Goal: Information Seeking & Learning: Learn about a topic

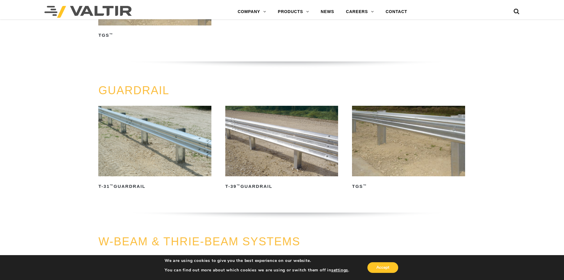
scroll to position [237, 0]
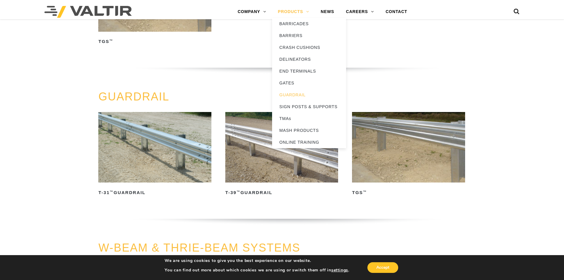
click at [307, 11] on link "PRODUCTS" at bounding box center [293, 12] width 43 height 12
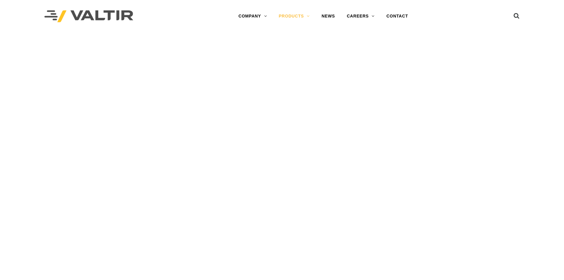
click at [307, 11] on link "PRODUCTS" at bounding box center [294, 16] width 43 height 12
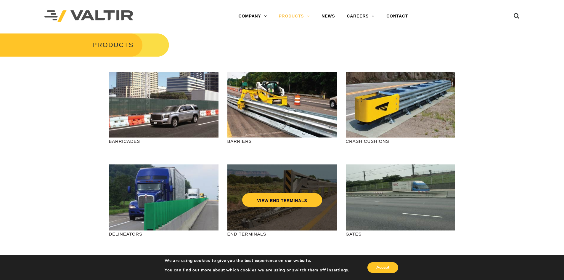
click at [255, 222] on div "VIEW END TERMINALS" at bounding box center [283, 197] width 110 height 66
click at [294, 199] on link "VIEW END TERMINALS" at bounding box center [282, 200] width 80 height 14
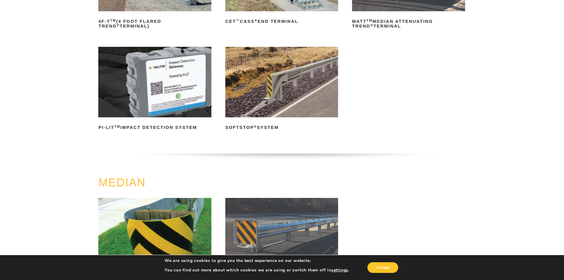
scroll to position [119, 0]
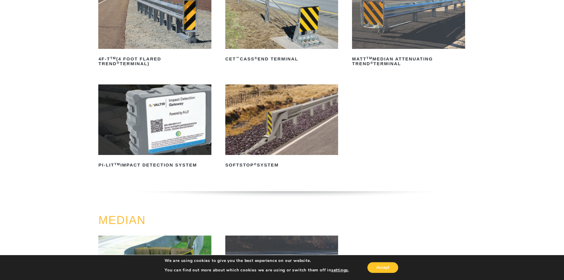
click at [261, 146] on img at bounding box center [281, 119] width 113 height 71
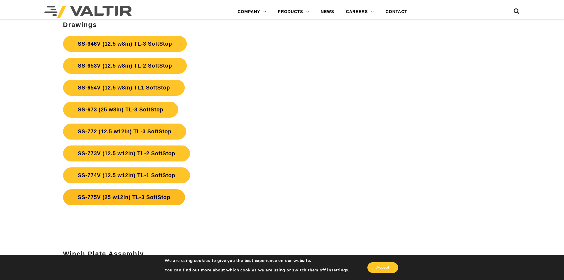
scroll to position [2222, 0]
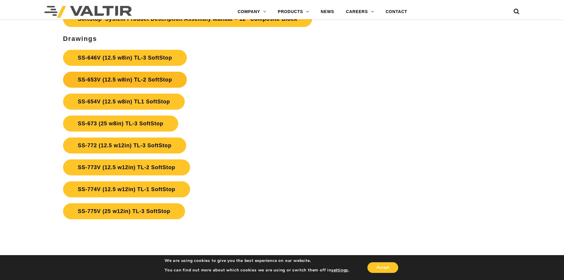
click at [117, 79] on link "SS-653V (12.5 w8in) TL-2 SoftStop" at bounding box center [125, 80] width 124 height 16
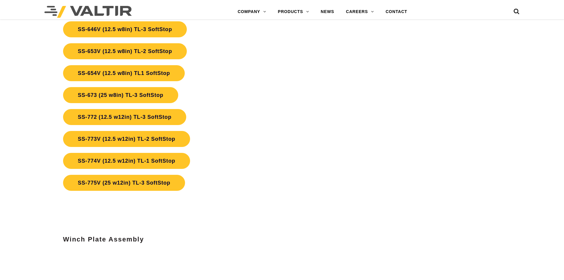
scroll to position [2222, 0]
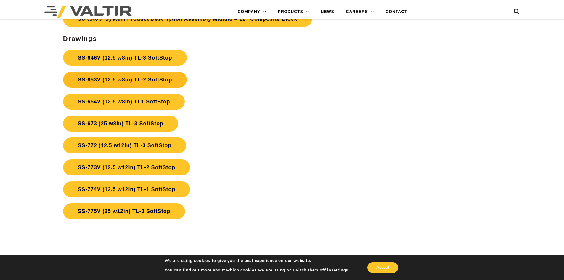
click at [167, 81] on link "SS-653V (12.5 w8in) TL-2 SoftStop" at bounding box center [125, 80] width 124 height 16
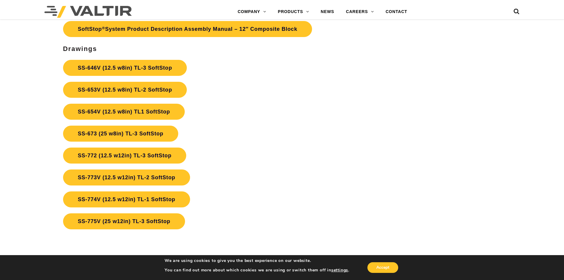
scroll to position [2211, 0]
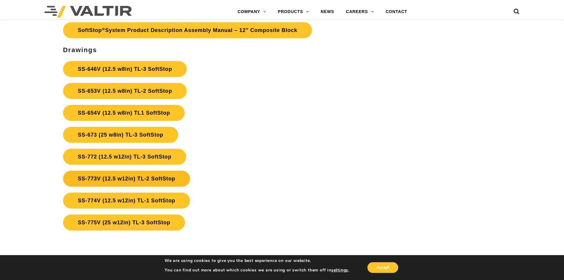
click at [150, 179] on link "SS-773V (12.5 w12in) TL-2 SoftStop" at bounding box center [126, 179] width 127 height 16
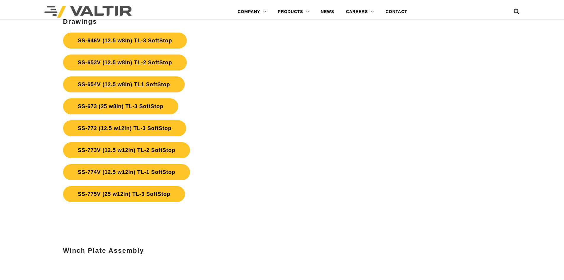
scroll to position [2211, 0]
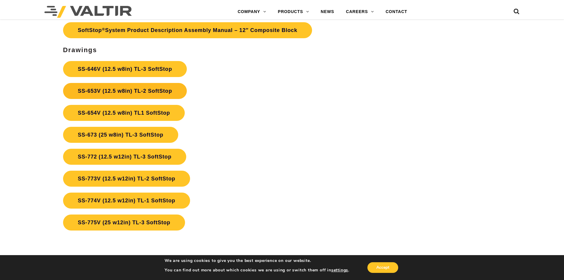
click at [139, 86] on link "SS-653V (12.5 w8in) TL-2 SoftStop" at bounding box center [125, 91] width 124 height 16
